Goal: Navigation & Orientation: Find specific page/section

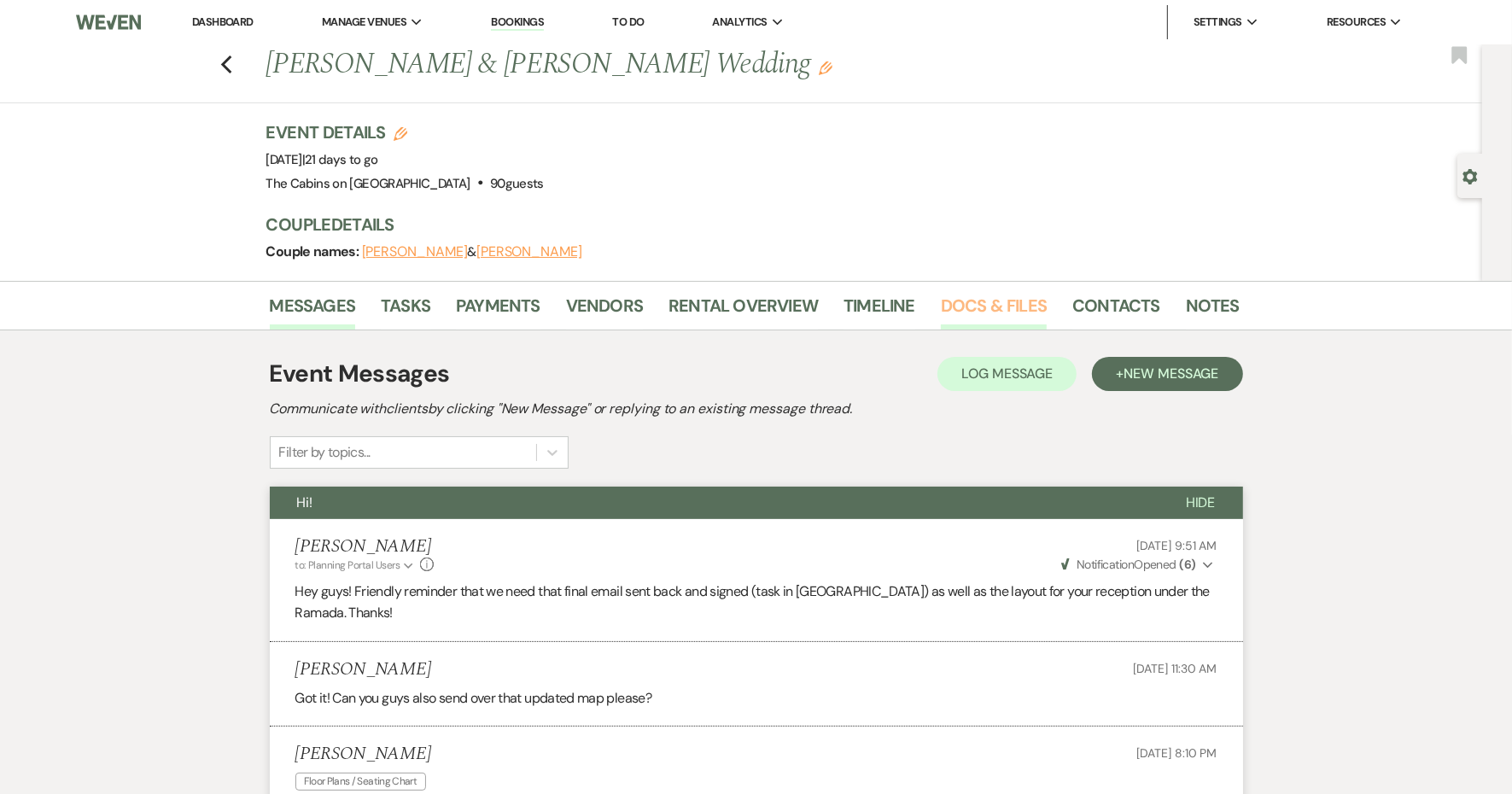
click at [1046, 329] on link "Docs & Files" at bounding box center [994, 311] width 106 height 38
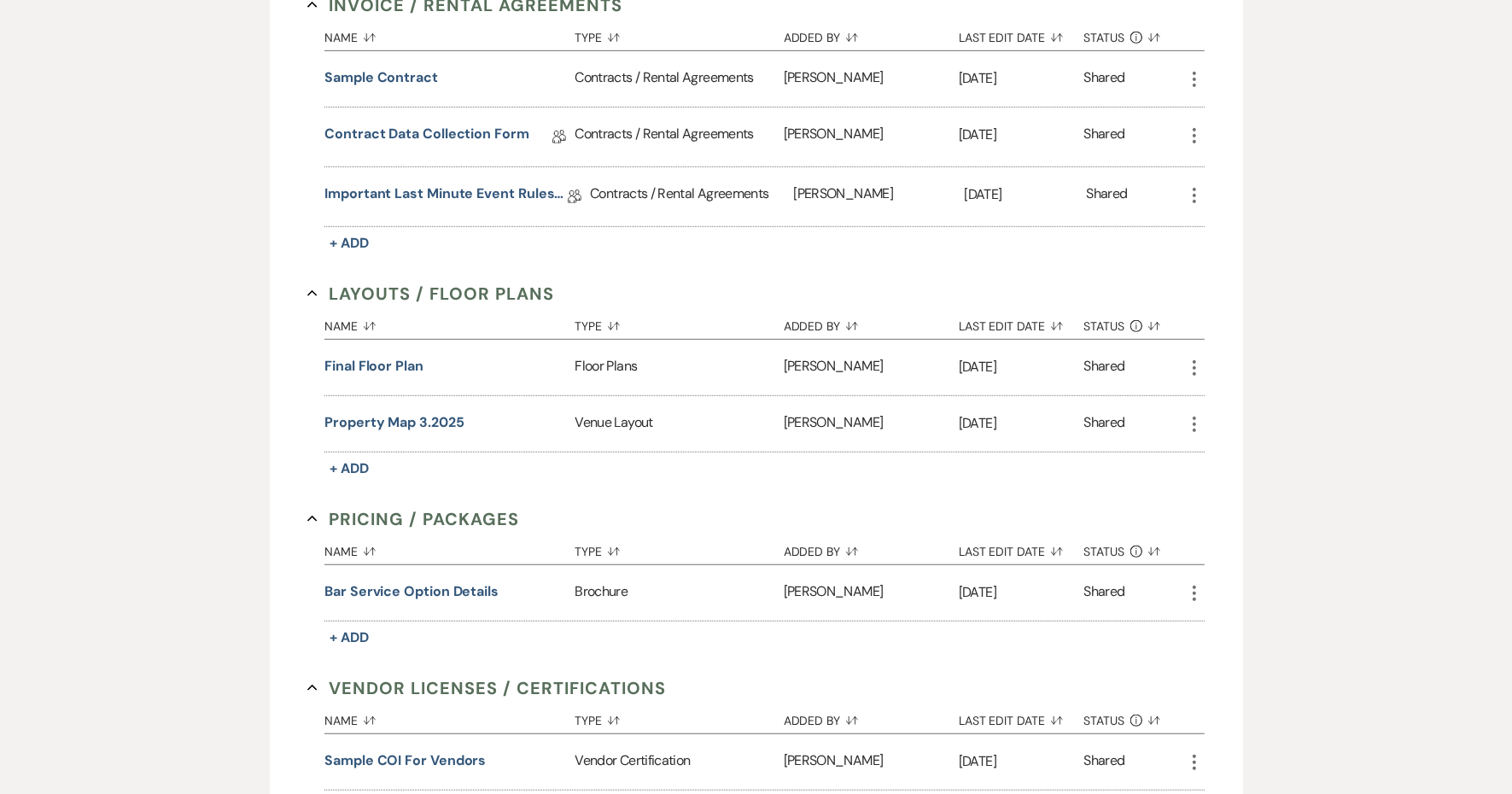
scroll to position [854, 0]
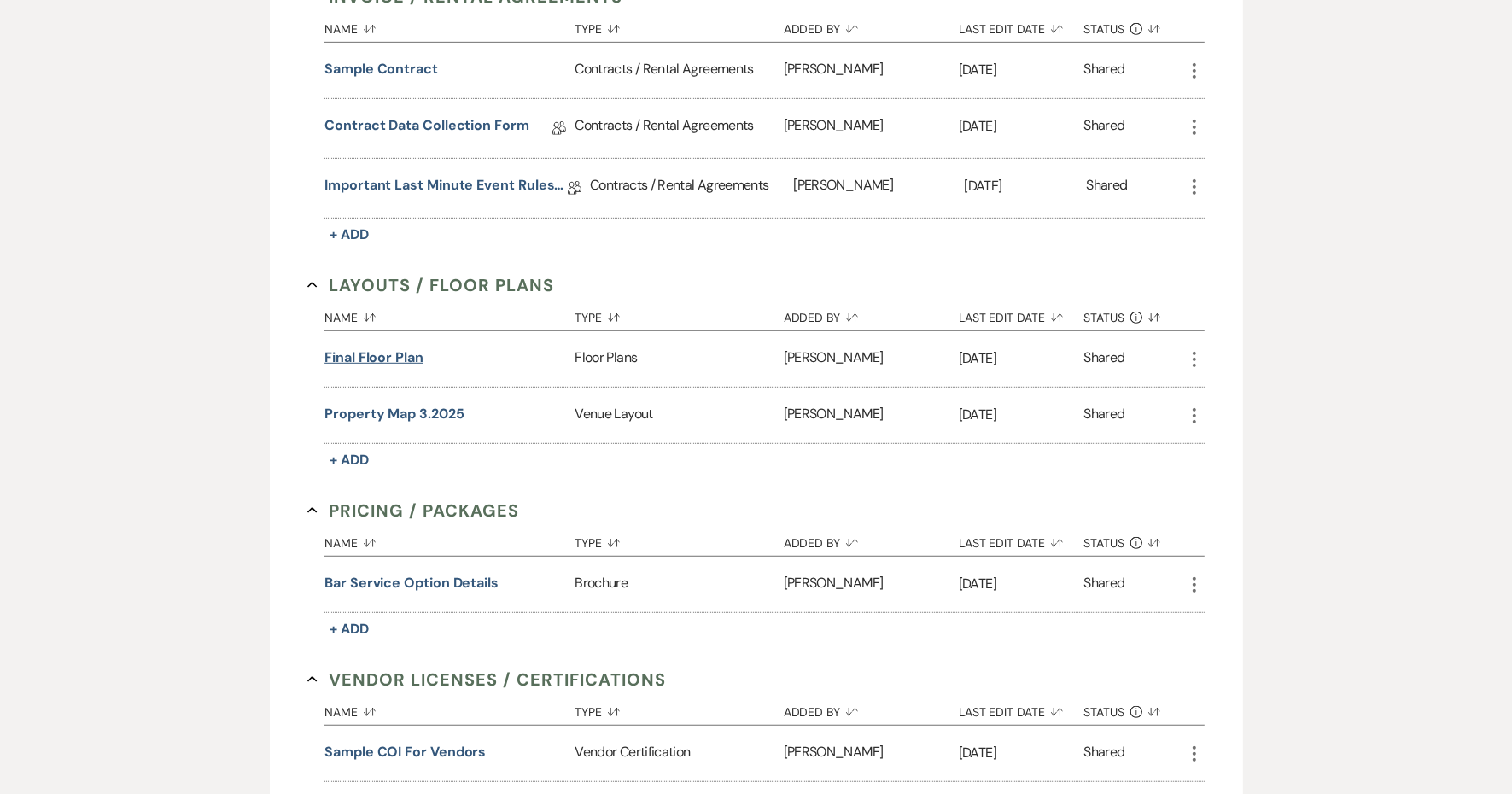
click at [424, 368] on button "Final Floor Plan" at bounding box center [374, 357] width 99 height 20
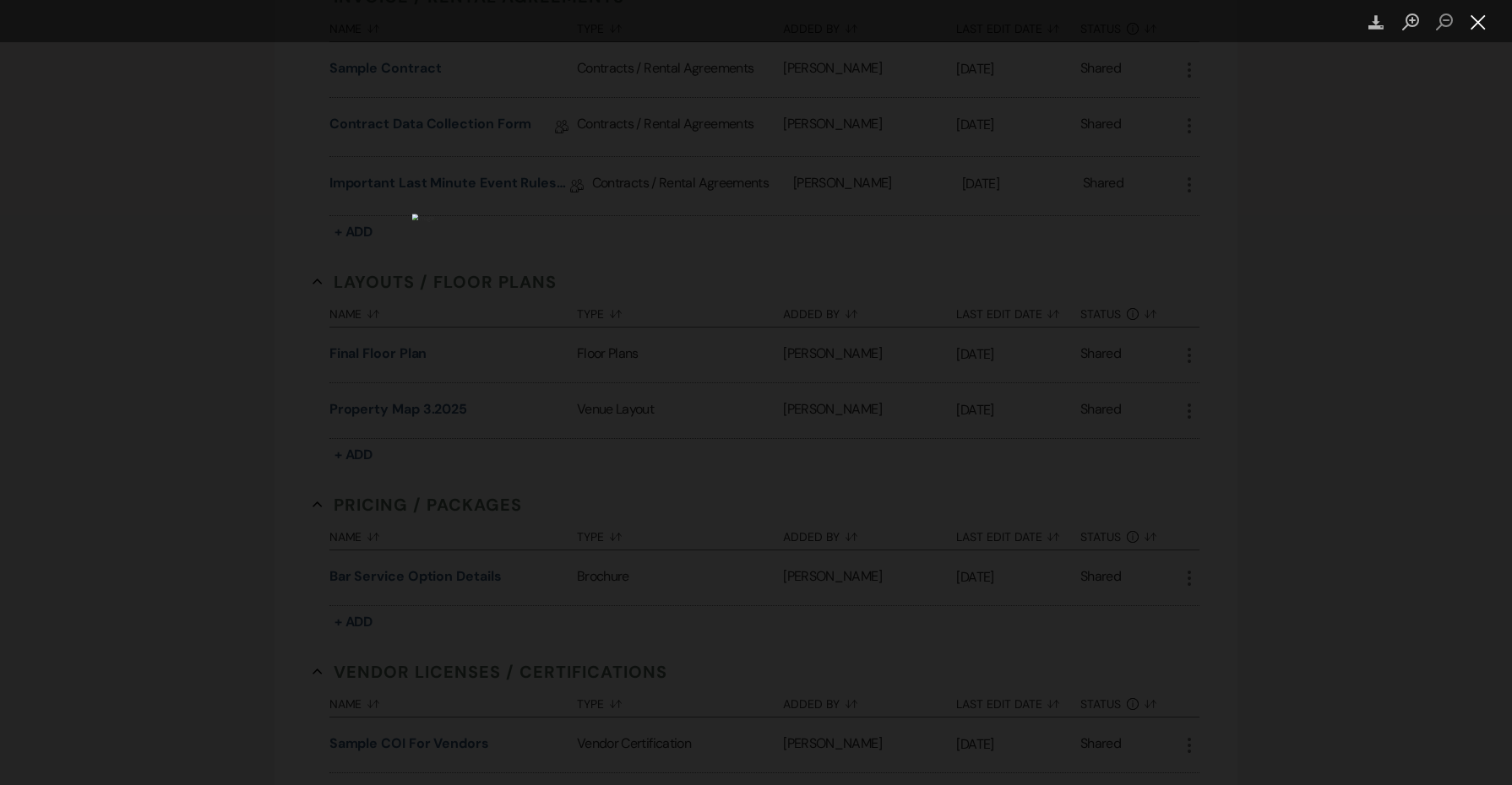
click at [1479, 23] on button "Close lightbox" at bounding box center [1477, 23] width 34 height 29
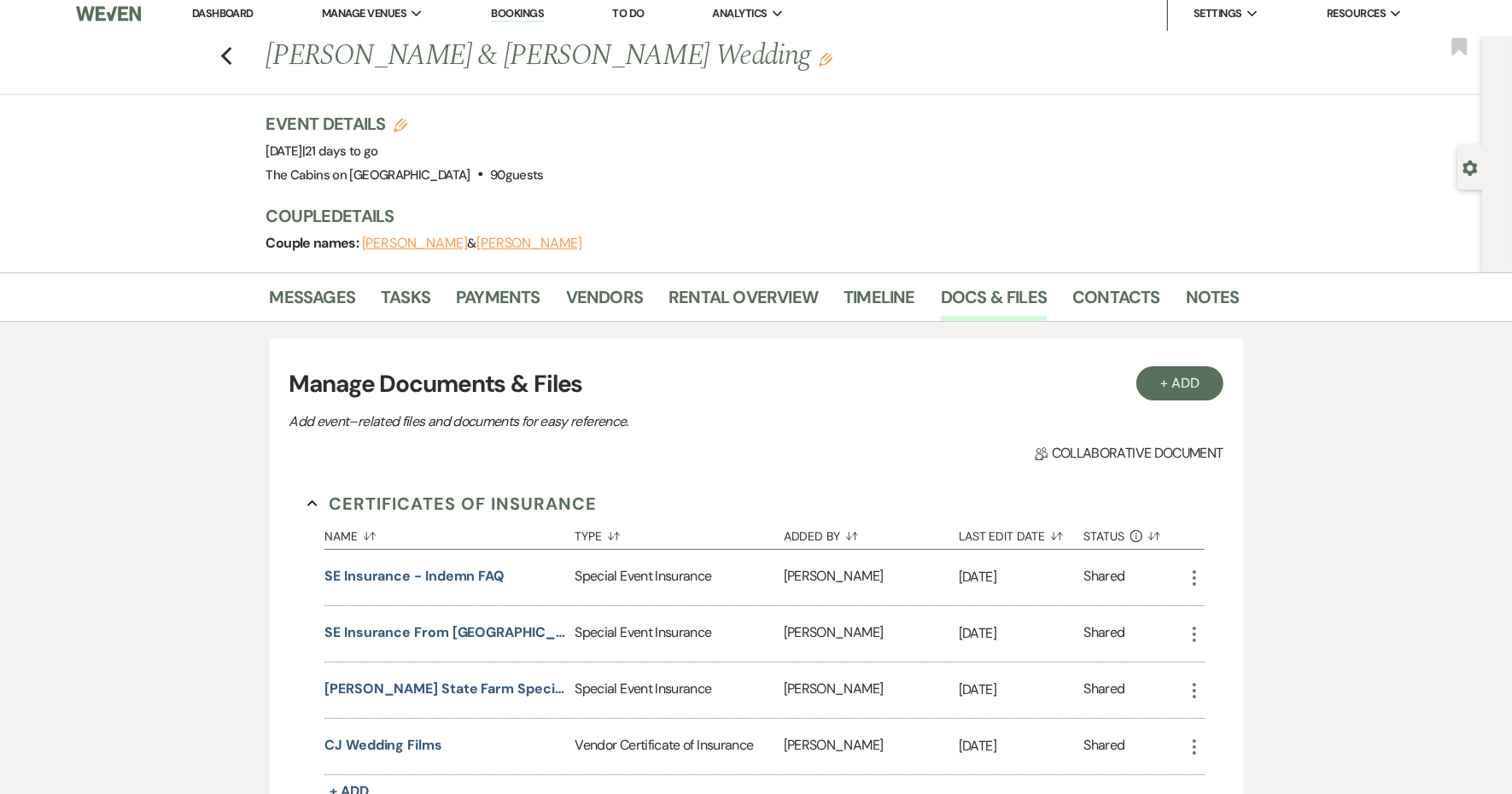
scroll to position [0, 0]
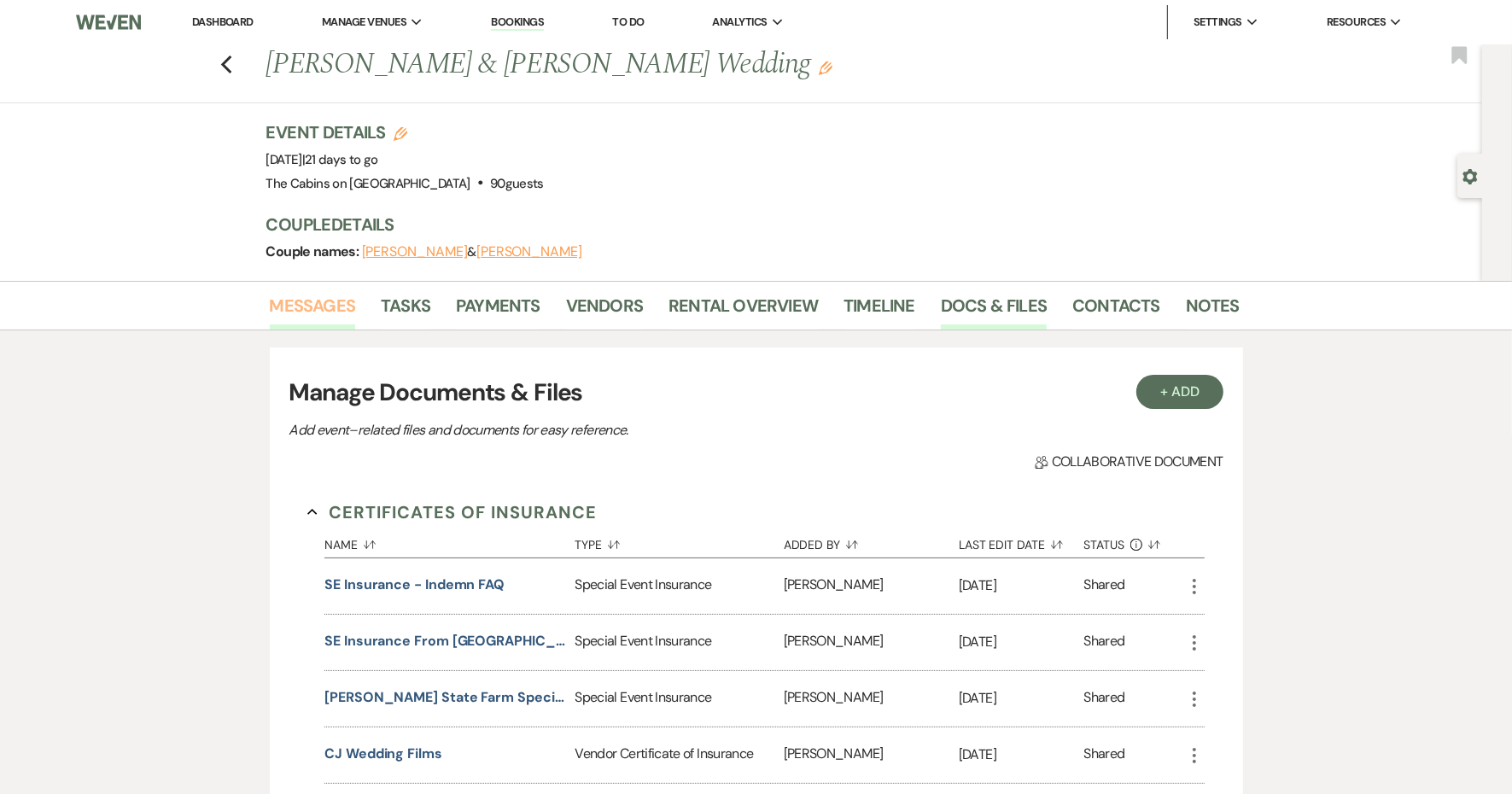
click at [356, 329] on link "Messages" at bounding box center [313, 311] width 87 height 38
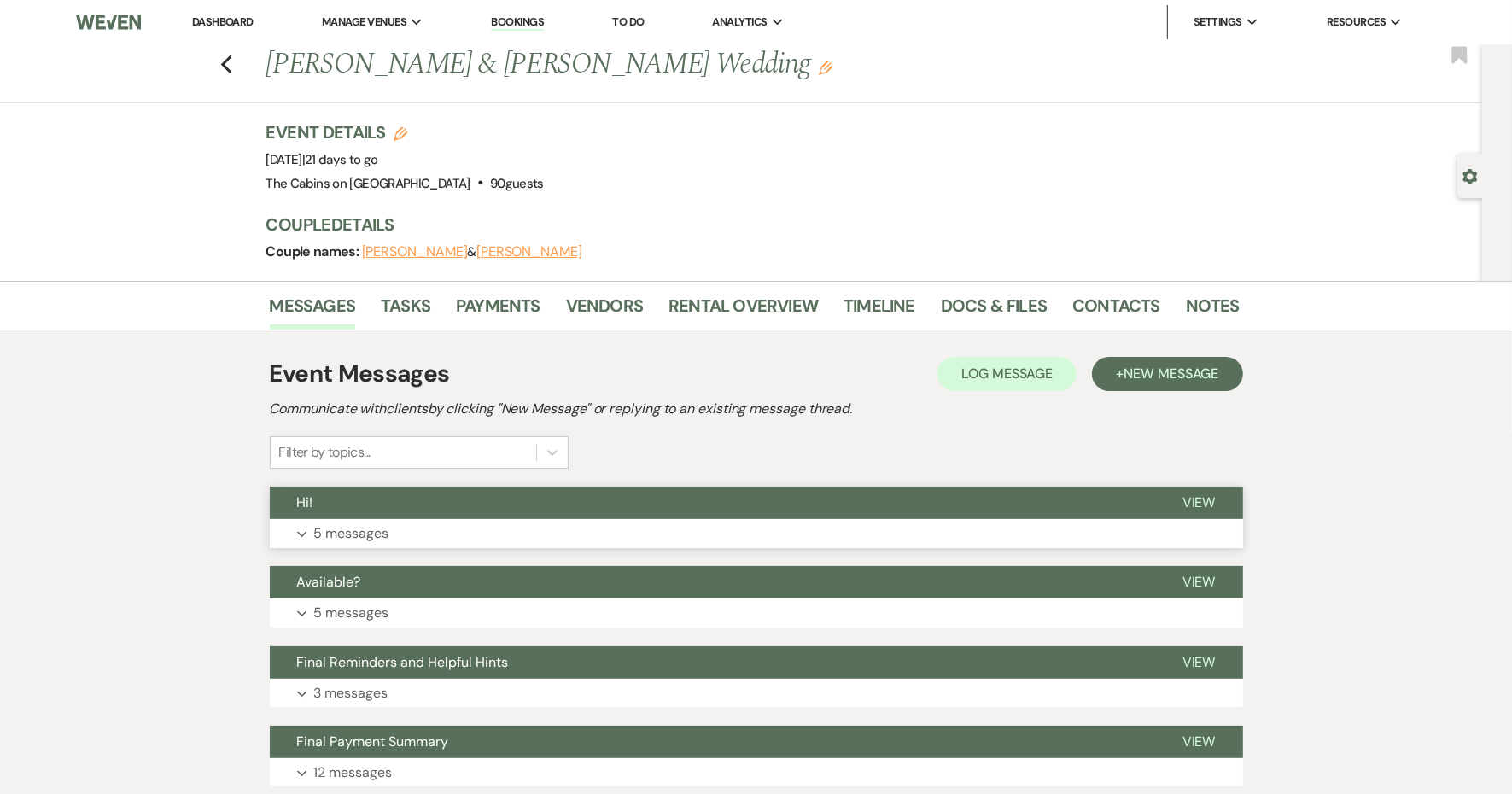
click at [390, 545] on p "5 messages" at bounding box center [352, 533] width 75 height 22
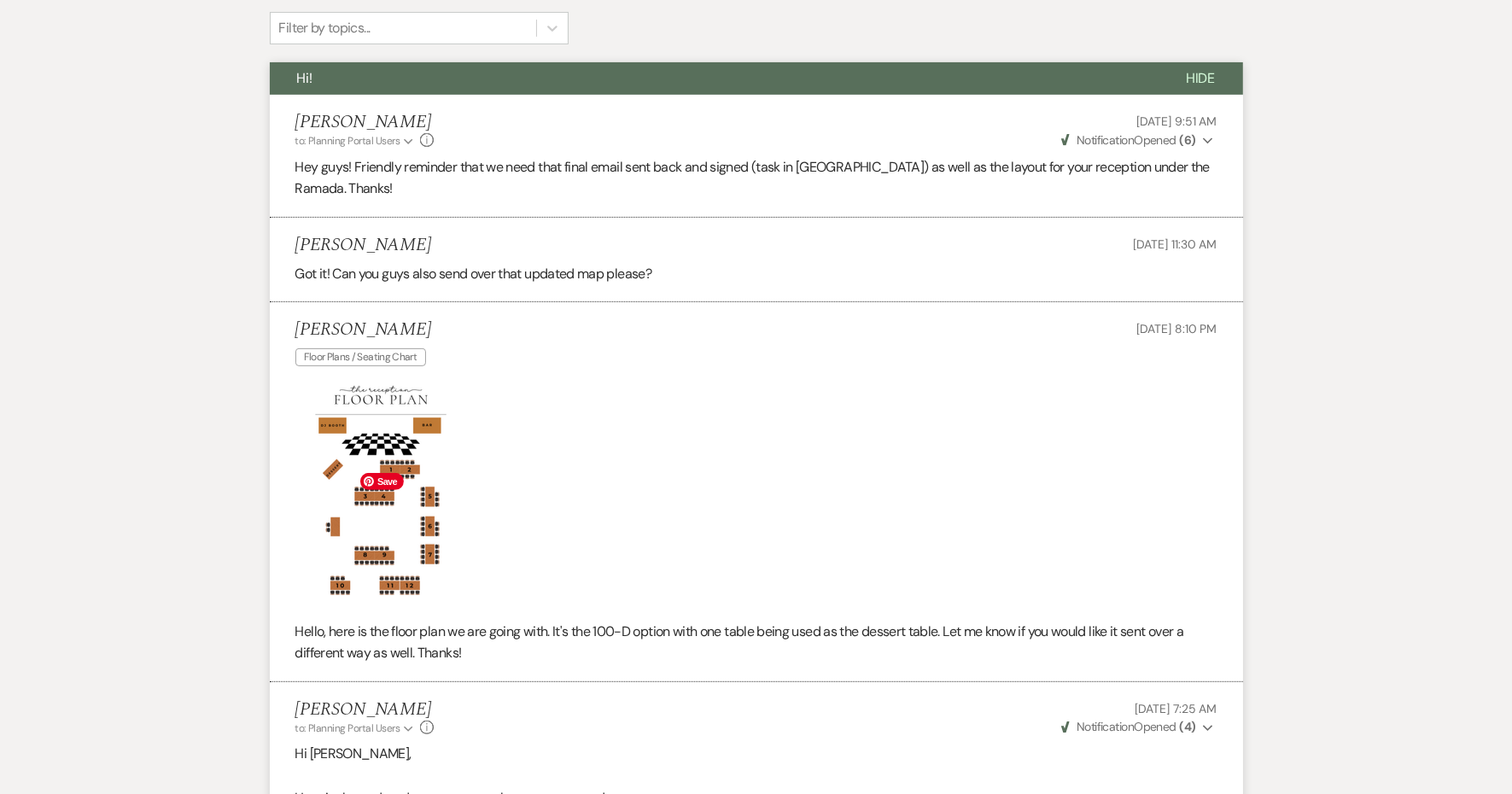
scroll to position [214, 0]
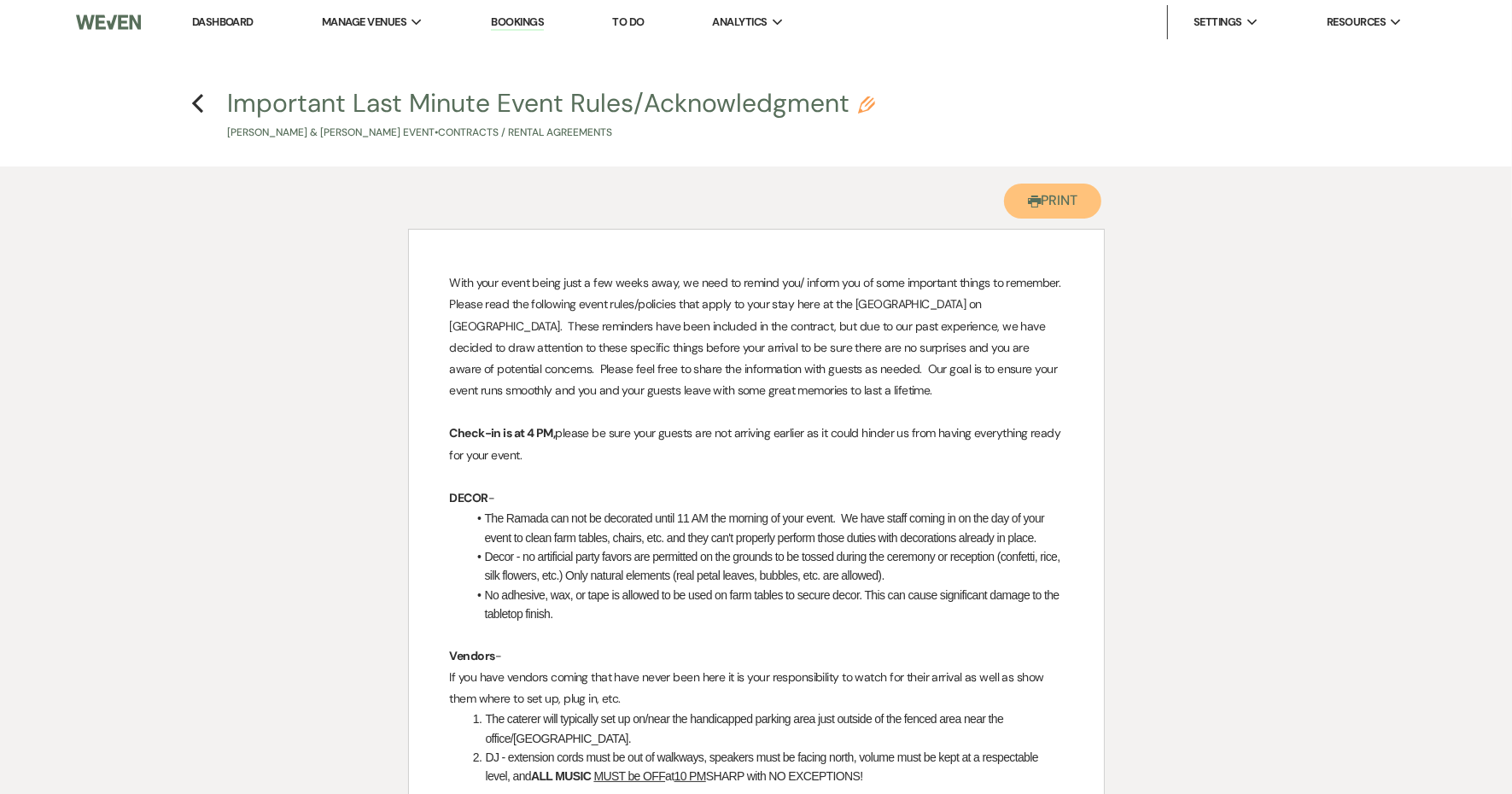
click at [1057, 219] on button "Printer Print" at bounding box center [1053, 201] width 98 height 35
click at [199, 109] on use "button" at bounding box center [197, 102] width 11 height 18
